Goal: Task Accomplishment & Management: Use online tool/utility

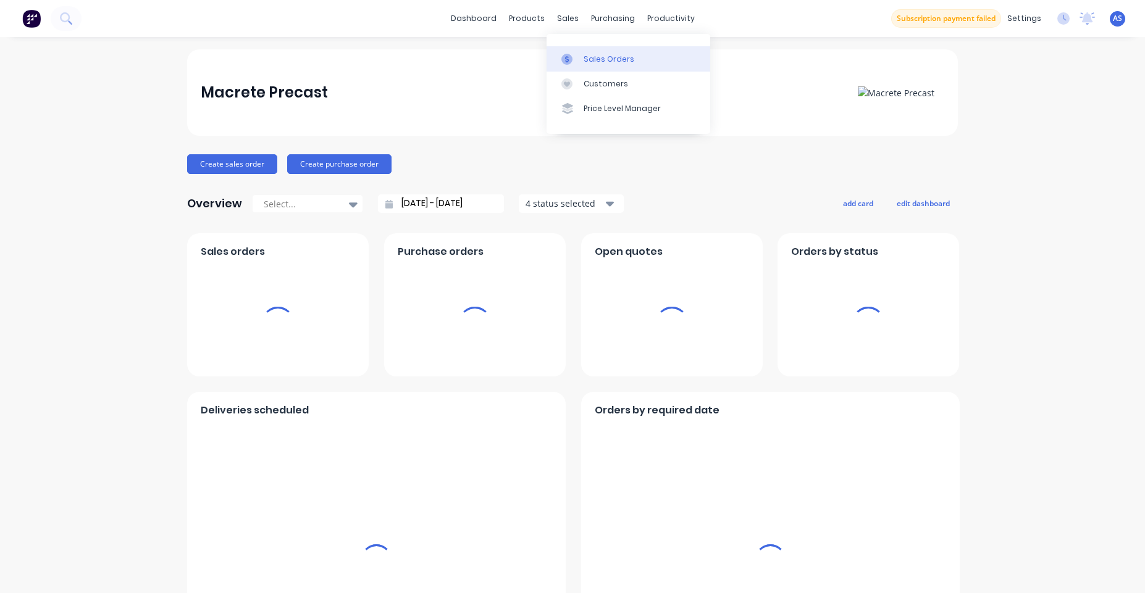
click at [582, 64] on link "Sales Orders" at bounding box center [628, 58] width 164 height 25
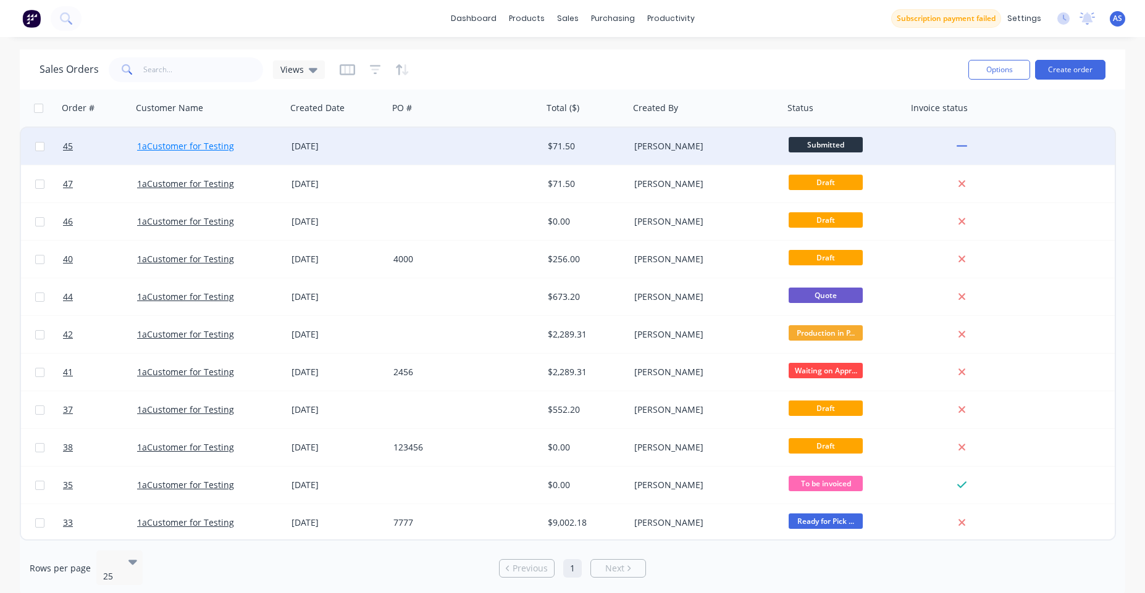
click at [222, 148] on link "1aCustomer for Testing" at bounding box center [185, 146] width 97 height 12
click at [115, 144] on link "45" at bounding box center [100, 146] width 74 height 37
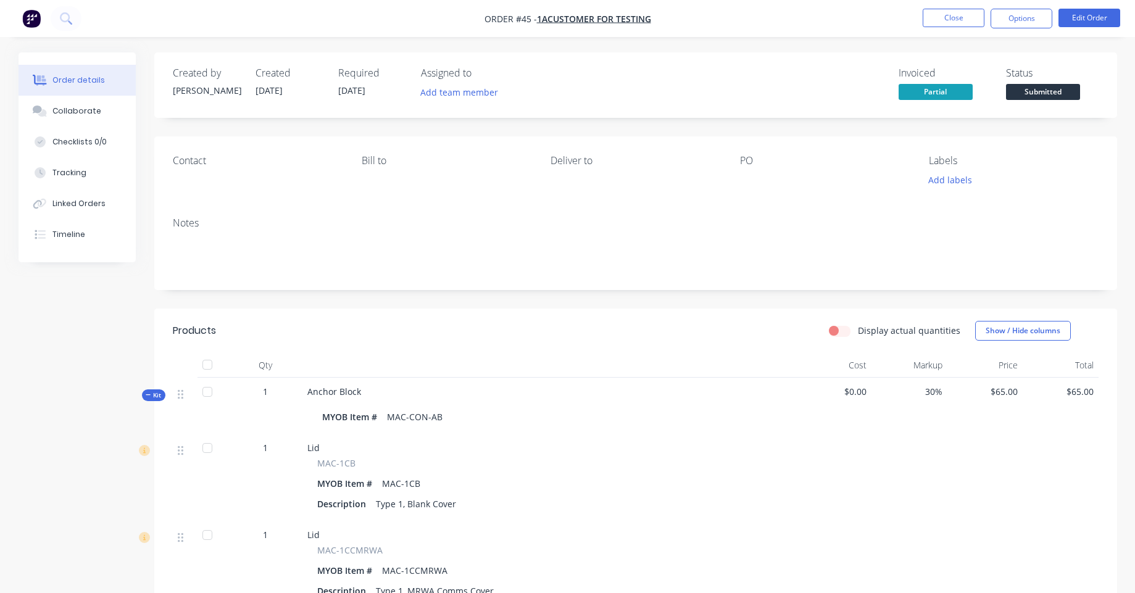
click at [30, 13] on img "button" at bounding box center [31, 18] width 19 height 19
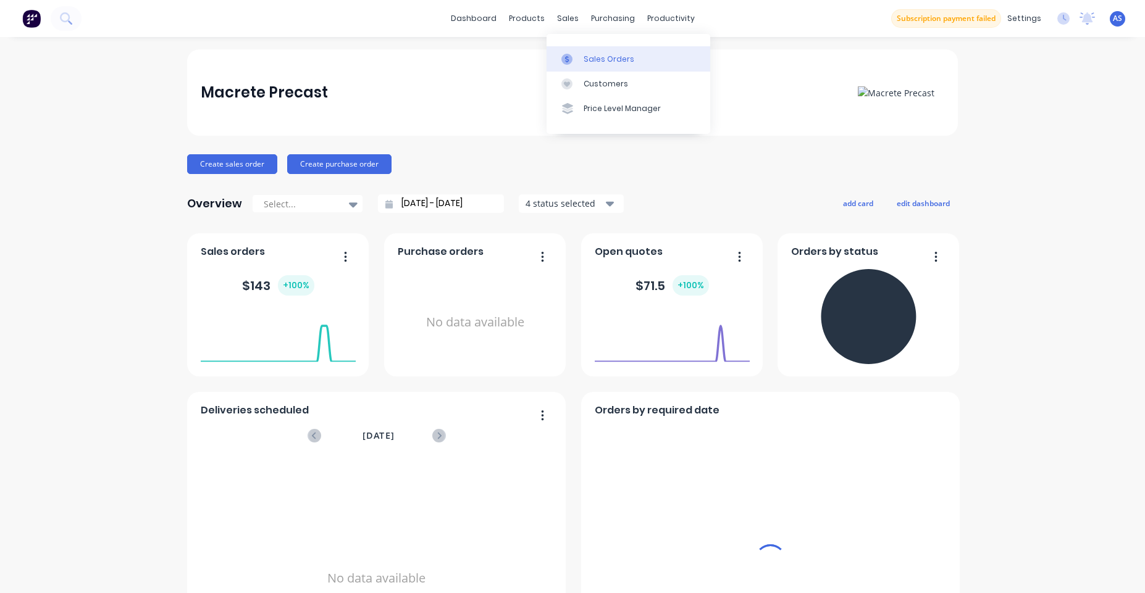
click at [579, 58] on div at bounding box center [570, 59] width 19 height 11
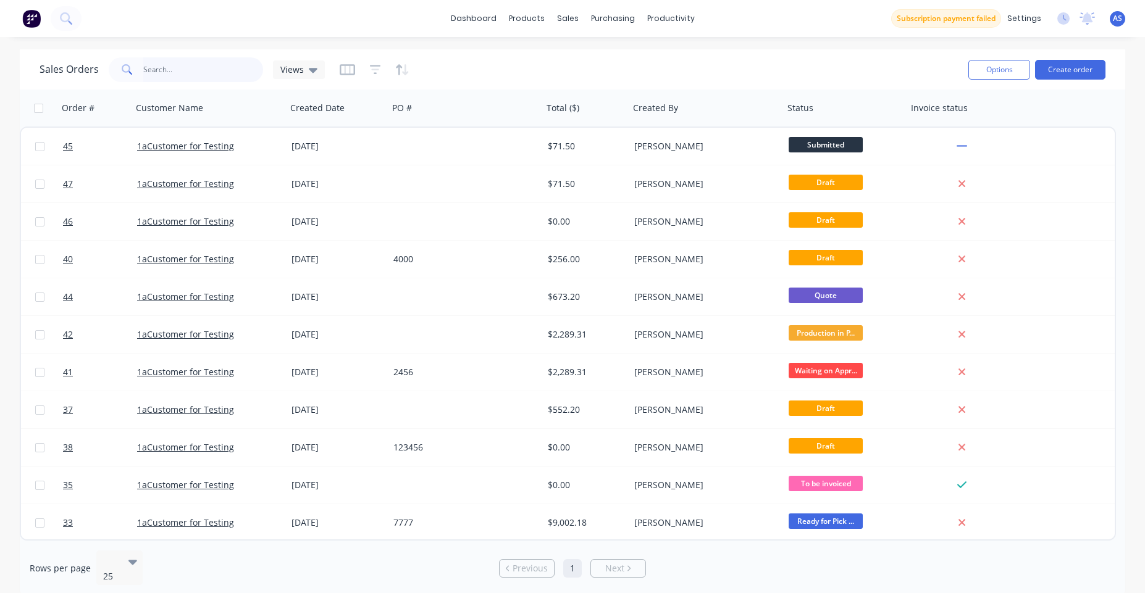
click at [196, 71] on input "text" at bounding box center [203, 69] width 120 height 25
type input "Anchor Block"
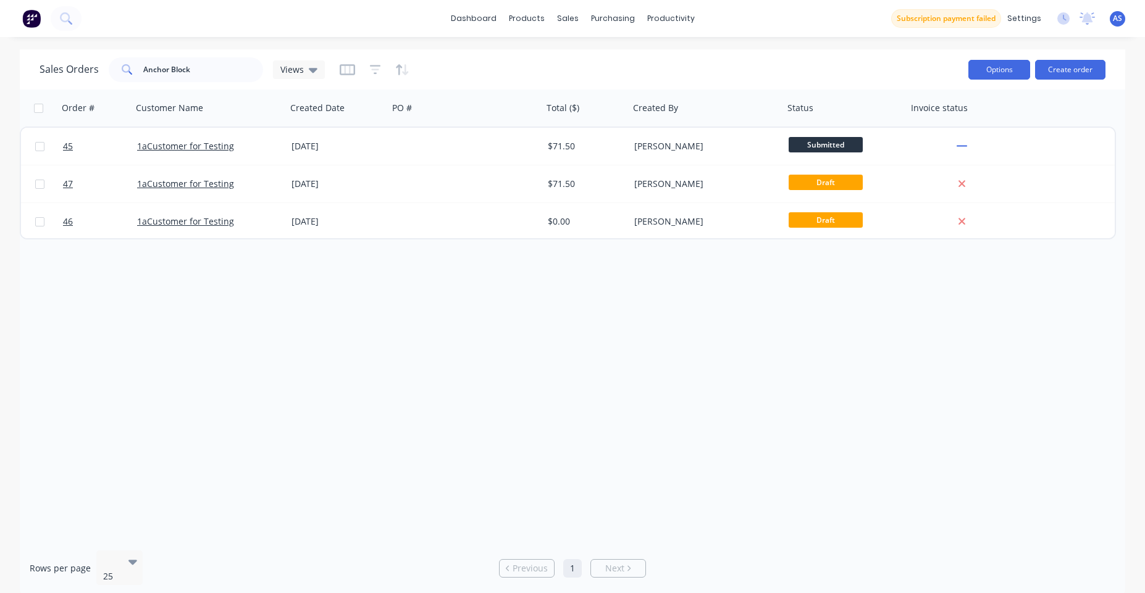
click at [1022, 77] on button "Options" at bounding box center [999, 70] width 62 height 20
click at [907, 154] on div "Export" at bounding box center [962, 150] width 114 height 18
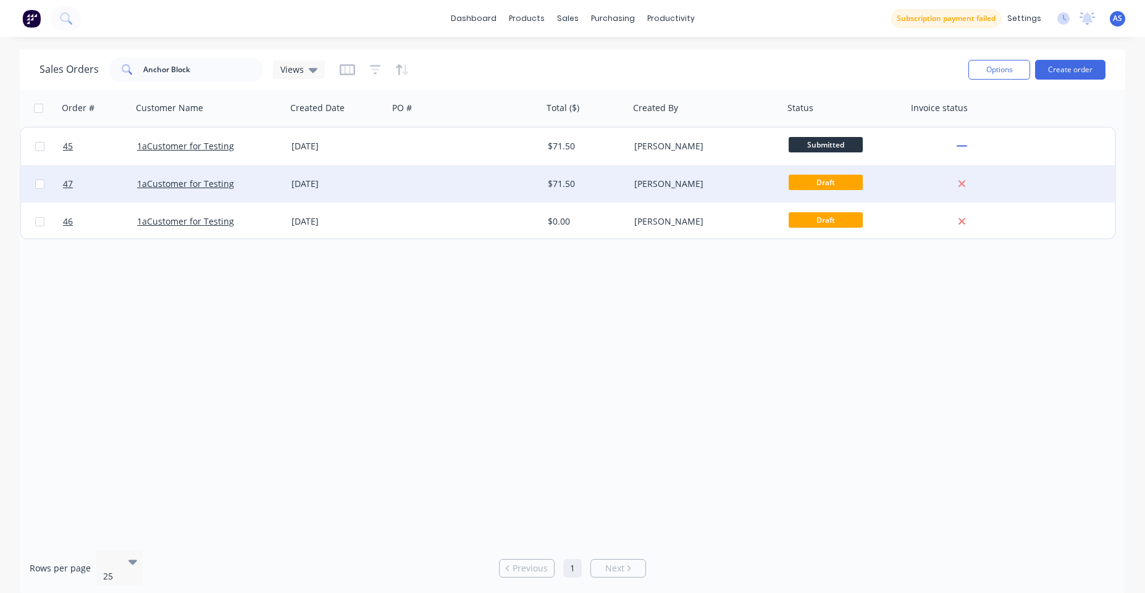
drag, startPoint x: 827, startPoint y: 324, endPoint x: 905, endPoint y: 173, distance: 169.6
click at [835, 314] on div "Order # Customer Name Created Date PO # Total ($) Created By Status Invoice sta…" at bounding box center [572, 315] width 1105 height 451
